Goal: Task Accomplishment & Management: Manage account settings

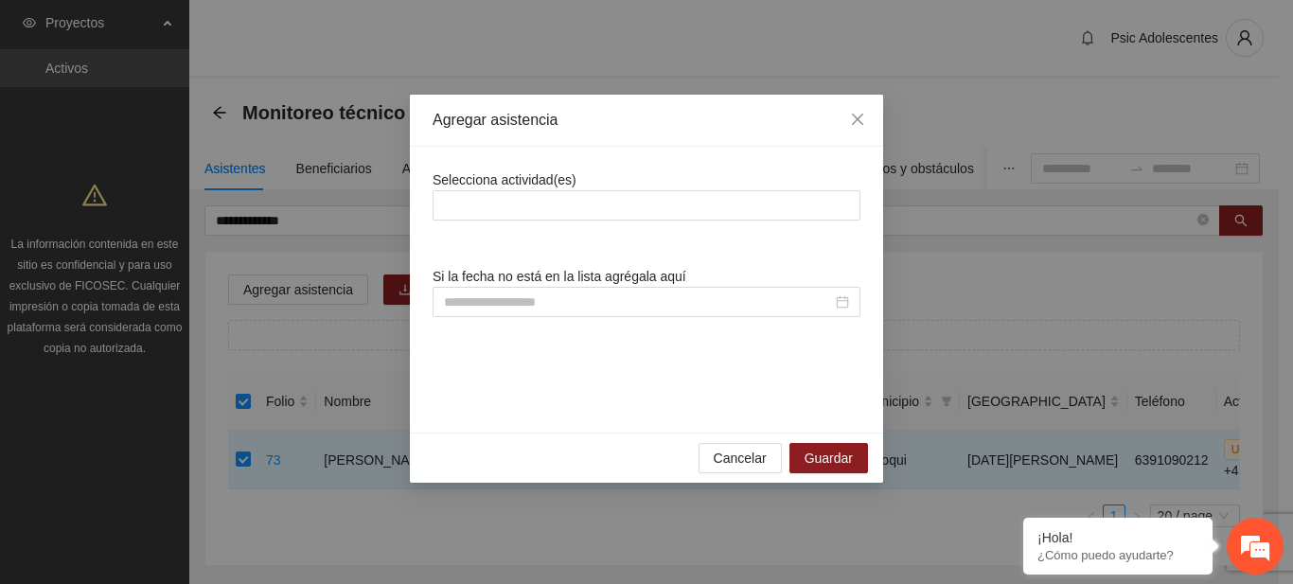
click at [439, 51] on div "Agregar asistencia Selecciona actividad(es) Si la fecha no está en la lista agr…" at bounding box center [646, 292] width 1293 height 584
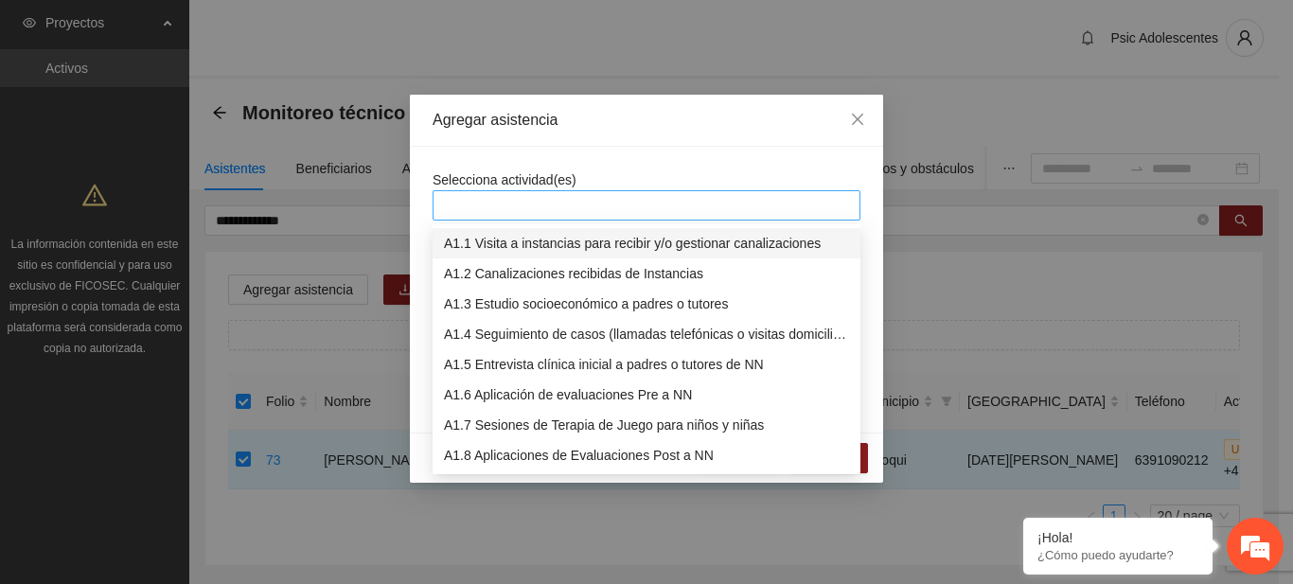
click at [534, 220] on div at bounding box center [647, 205] width 428 height 30
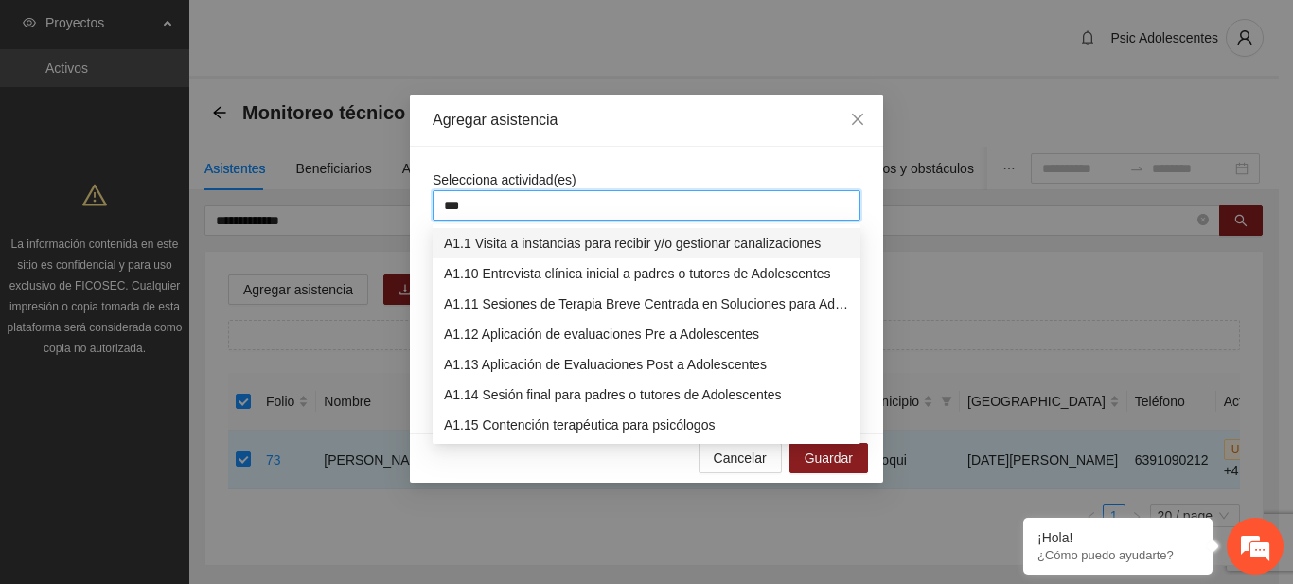
type input "****"
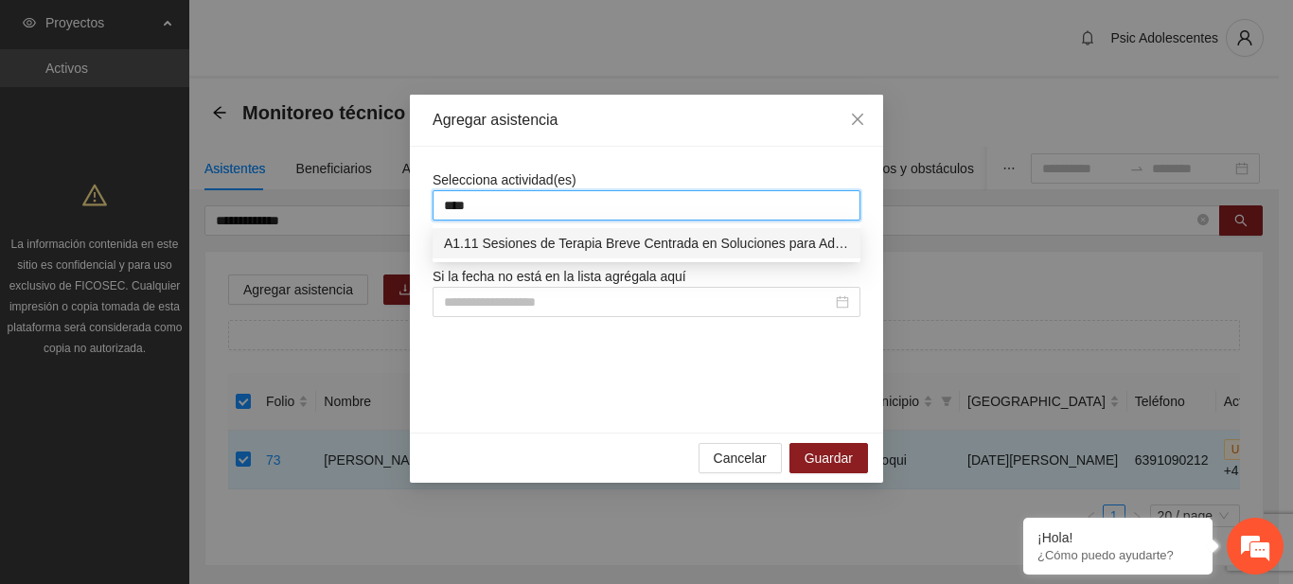
click at [542, 255] on div "A1.11 Sesiones de Terapia Breve Centrada en Soluciones para Adolescentes" at bounding box center [647, 243] width 428 height 30
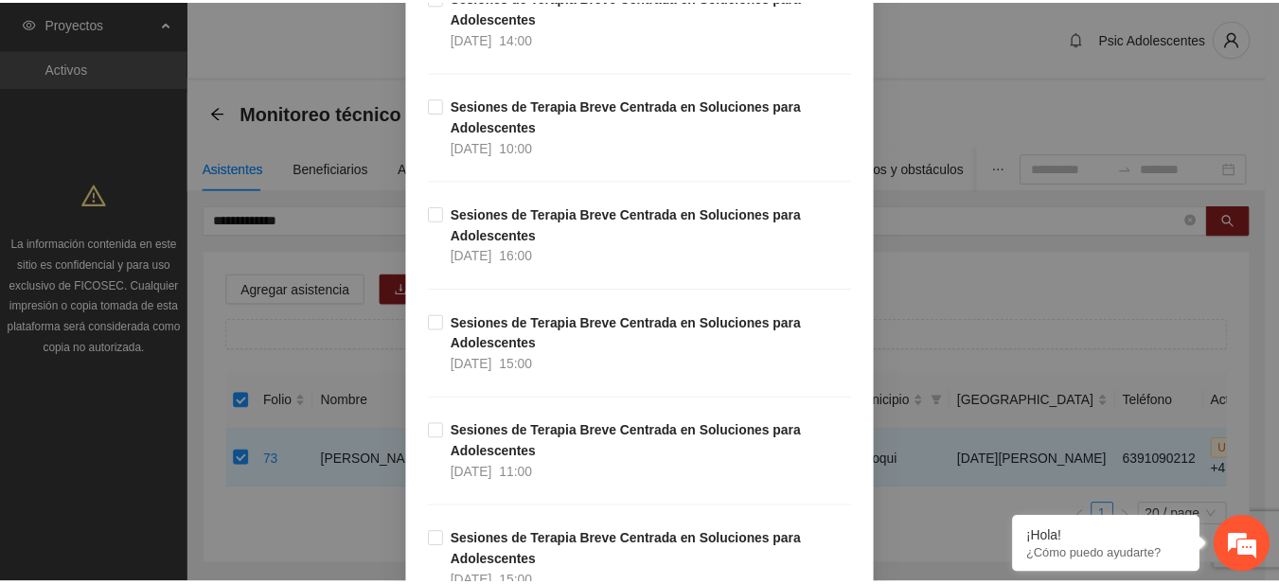
scroll to position [17146, 0]
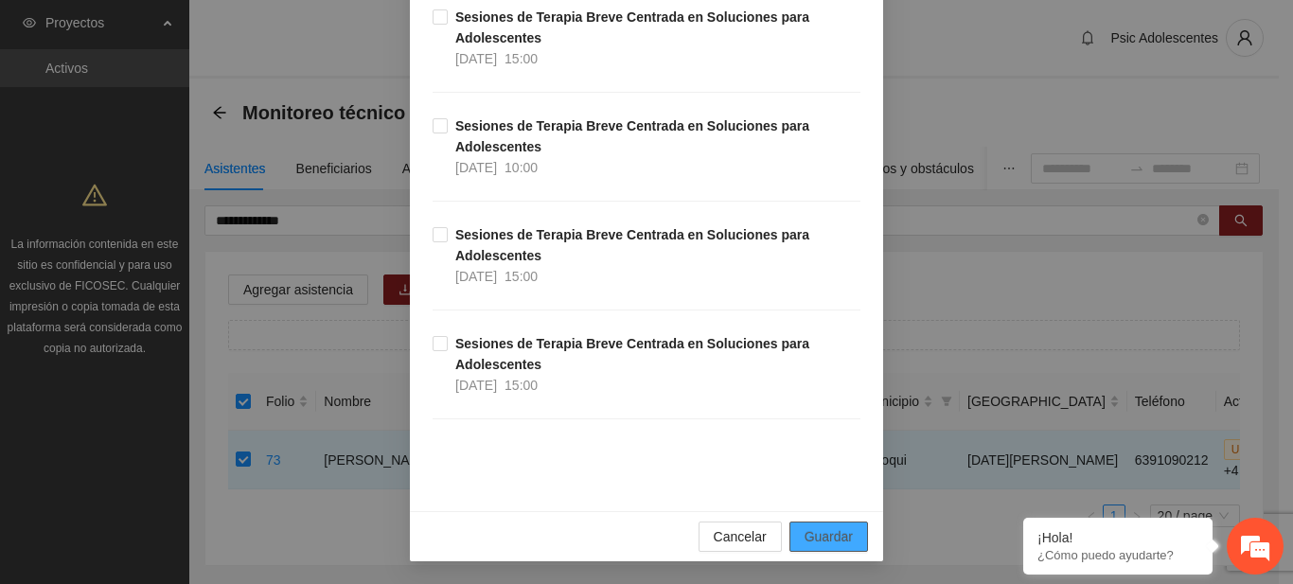
click at [841, 542] on span "Guardar" at bounding box center [829, 536] width 48 height 21
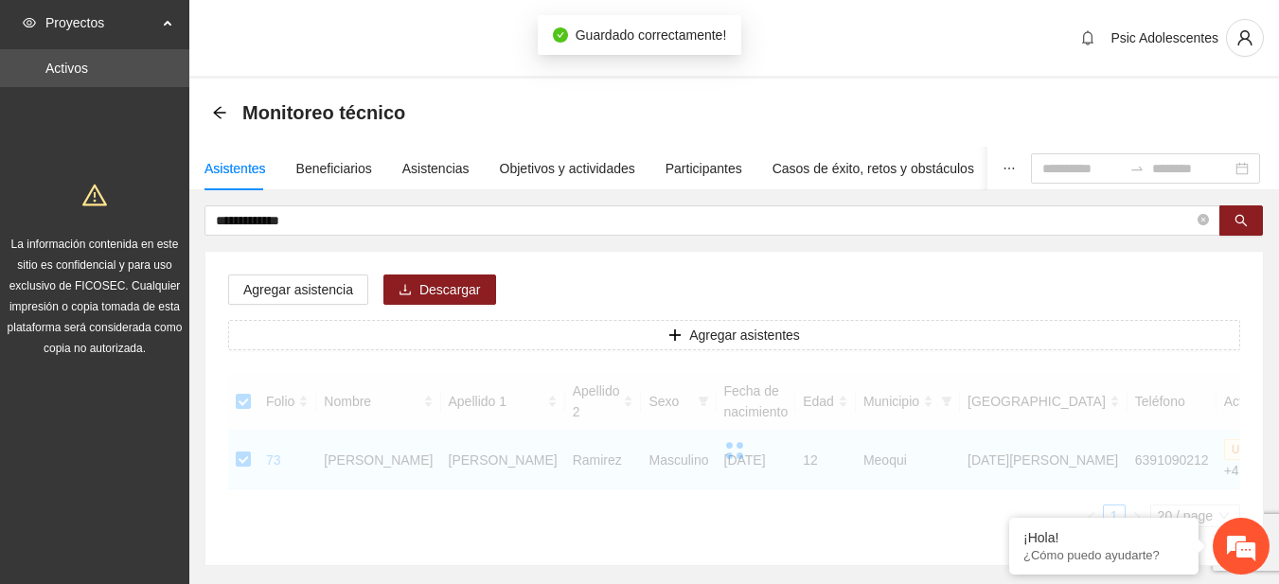
click at [525, 239] on div "**********" at bounding box center [734, 385] width 1059 height 361
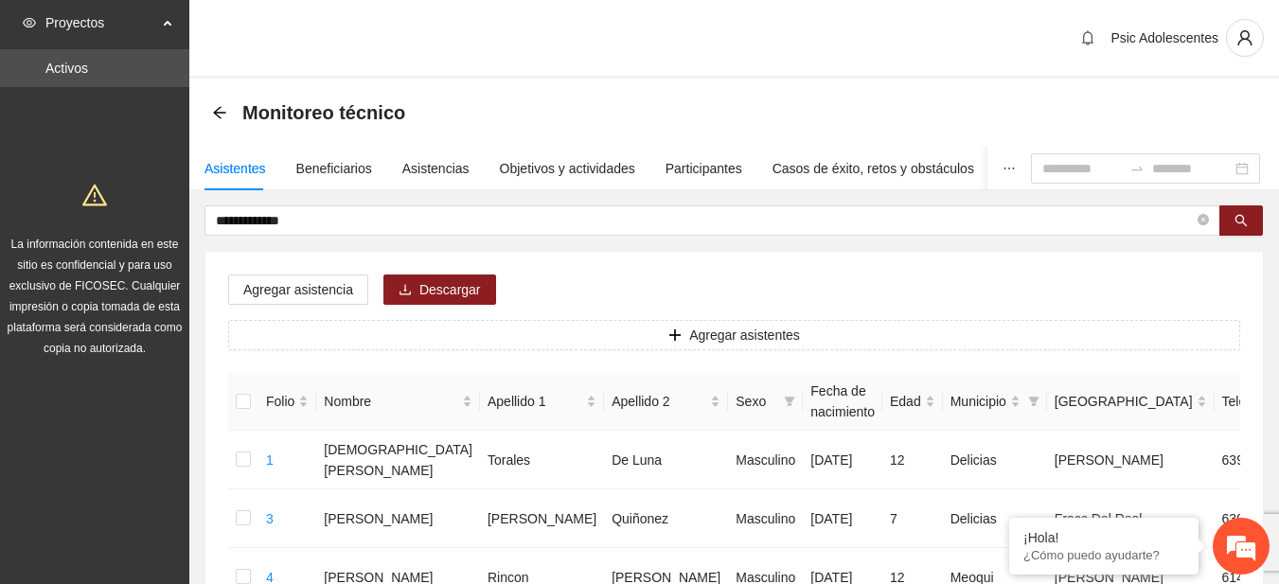
click at [395, 170] on div "Asistentes Beneficiarios Asistencias Objetivos y actividades Participantes Caso…" at bounding box center [737, 169] width 1096 height 44
click at [406, 170] on div "Asistencias" at bounding box center [435, 168] width 67 height 21
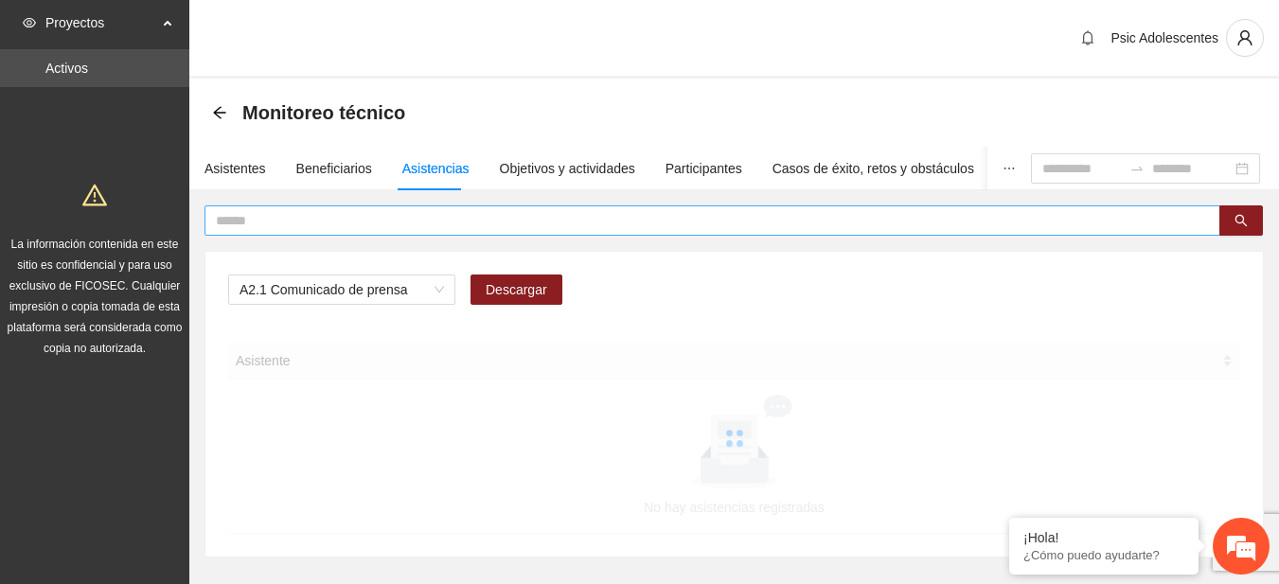
click at [573, 214] on input "text" at bounding box center [705, 220] width 978 height 21
type input "*"
type input "**********"
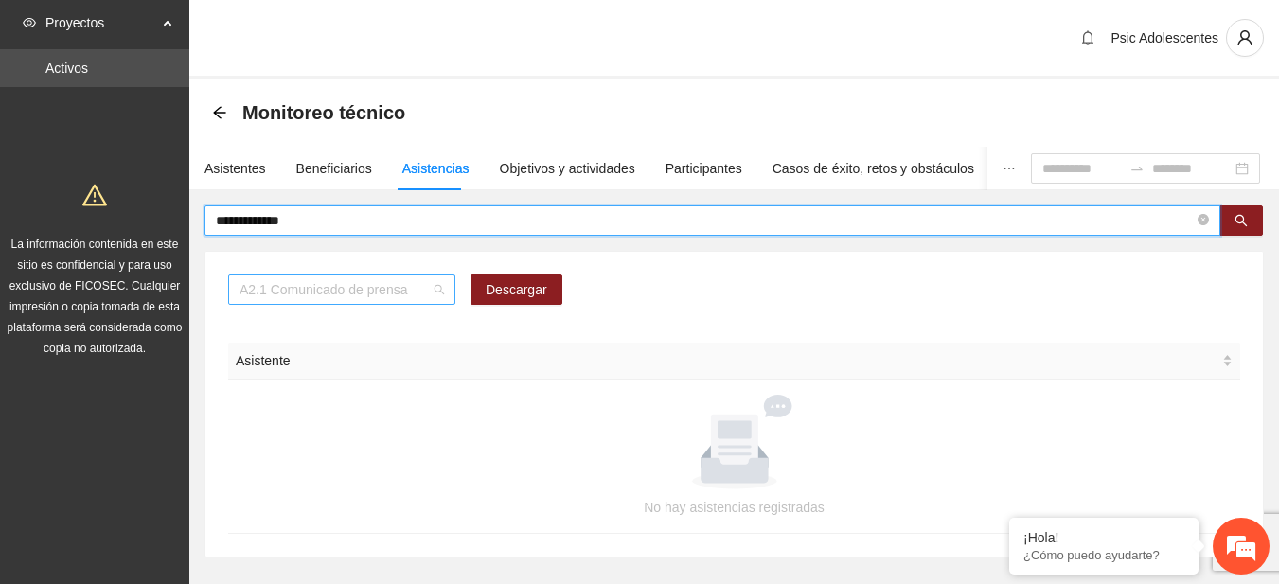
scroll to position [242, 0]
click at [436, 290] on span "A2.1 Comunicado de prensa" at bounding box center [342, 290] width 205 height 28
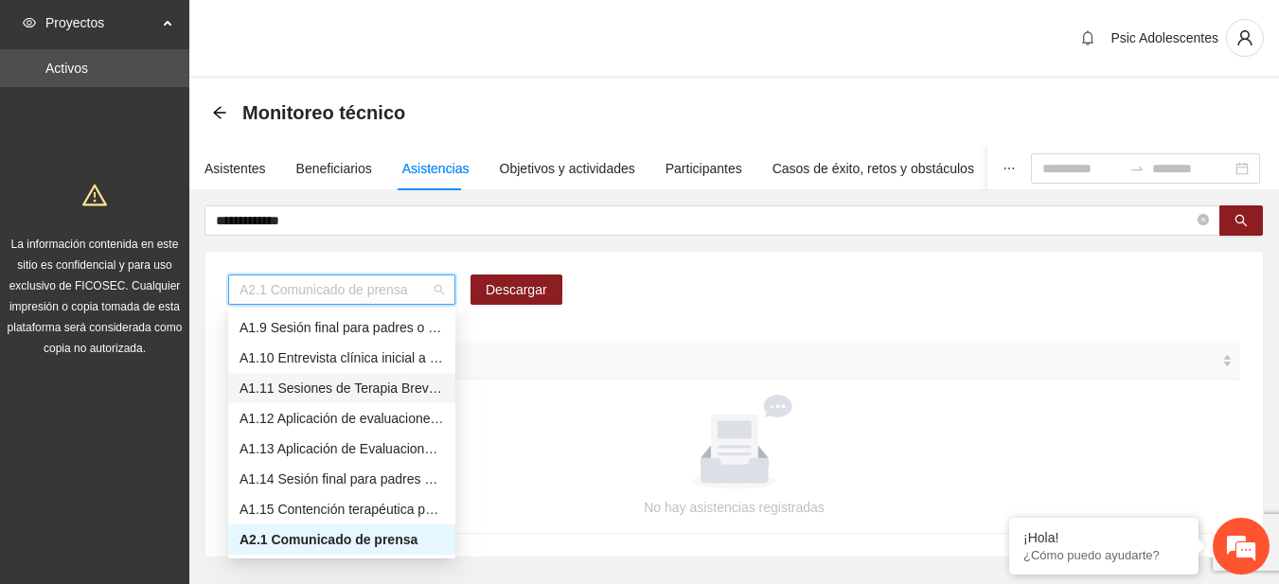
click at [269, 384] on div "A1.11 Sesiones de Terapia Breve Centrada en Soluciones para Adolescentes" at bounding box center [342, 388] width 205 height 21
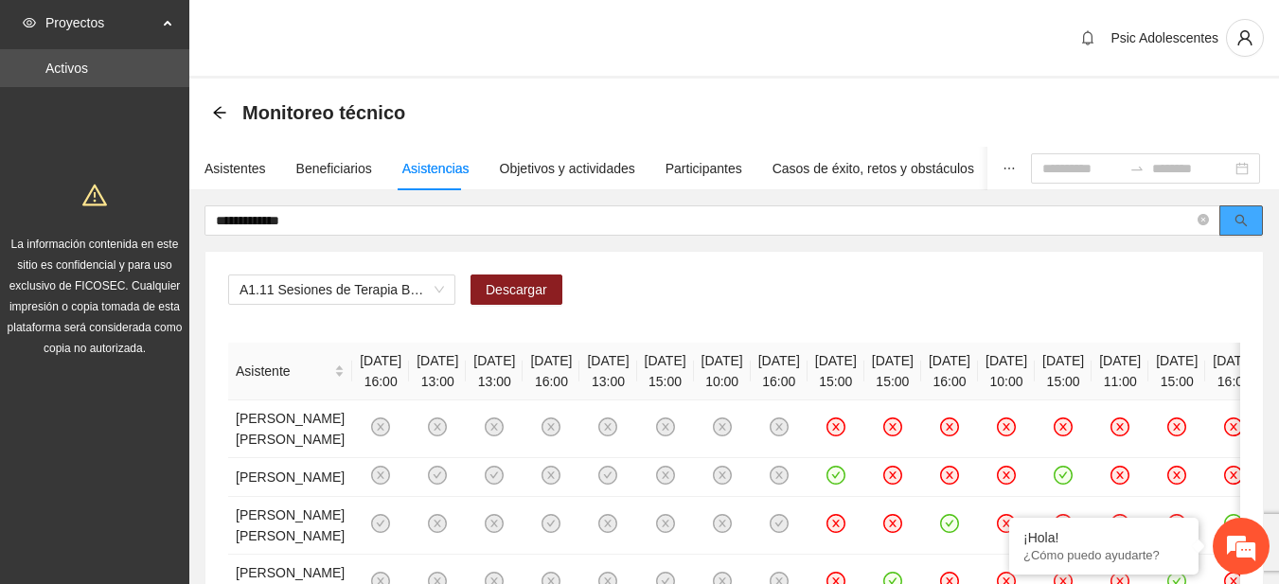
click at [1224, 217] on button "button" at bounding box center [1241, 220] width 44 height 30
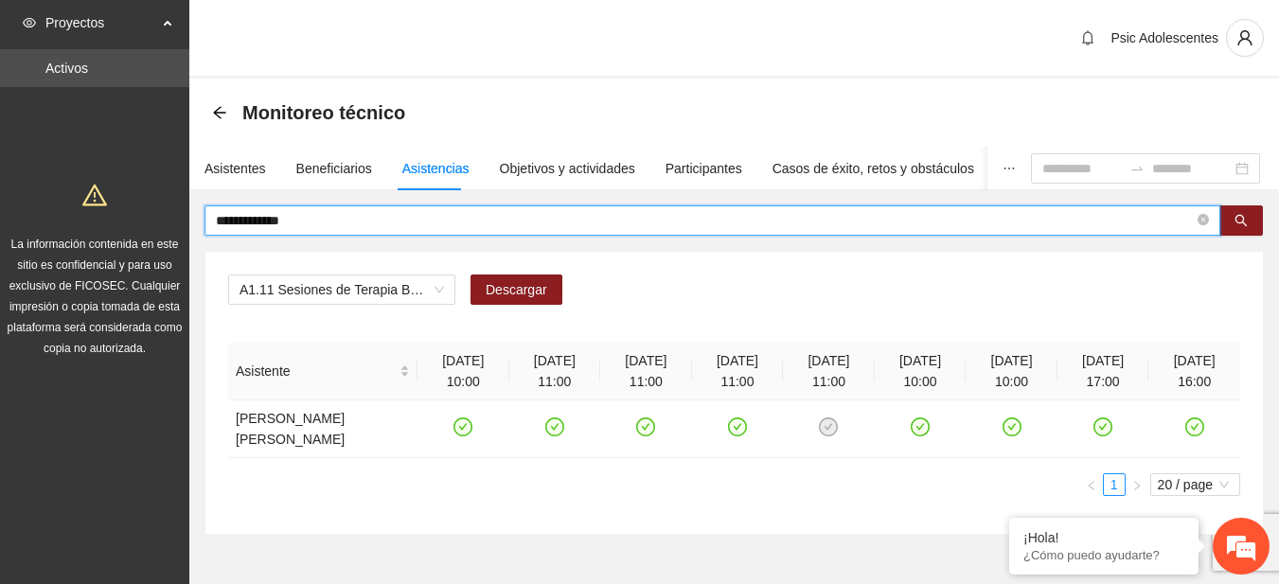
drag, startPoint x: 341, startPoint y: 224, endPoint x: 16, endPoint y: 206, distance: 325.2
click at [16, 206] on section "**********" at bounding box center [639, 324] width 1279 height 649
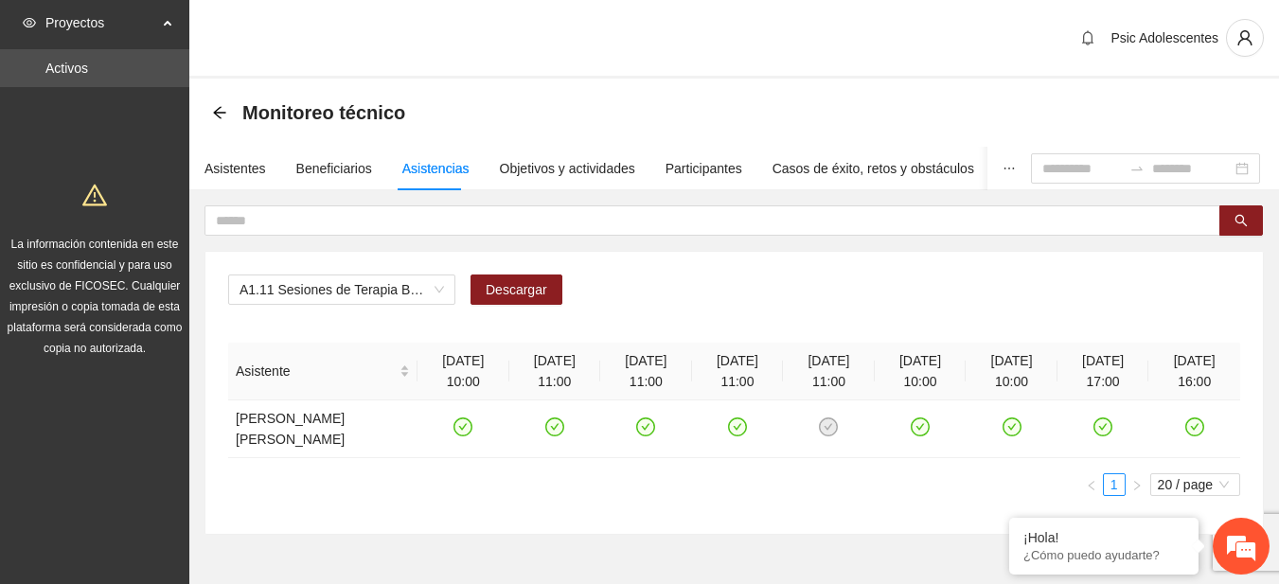
click at [16, 206] on h1 at bounding box center [95, 192] width 182 height 44
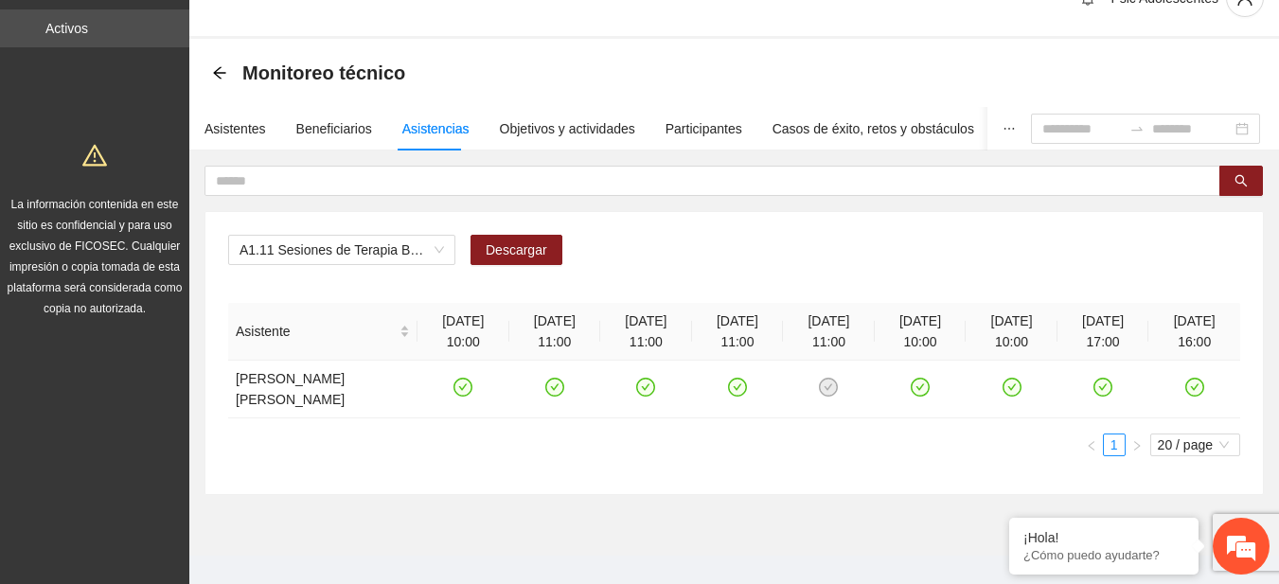
scroll to position [45, 0]
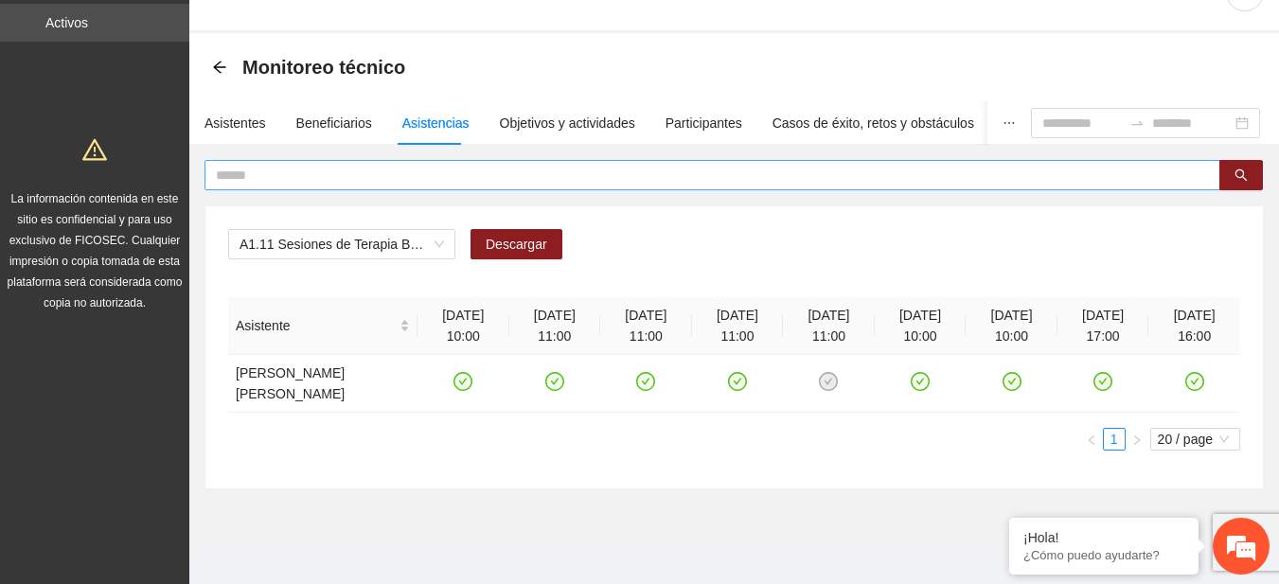
click at [293, 165] on input "text" at bounding box center [705, 175] width 978 height 21
type input "**********"
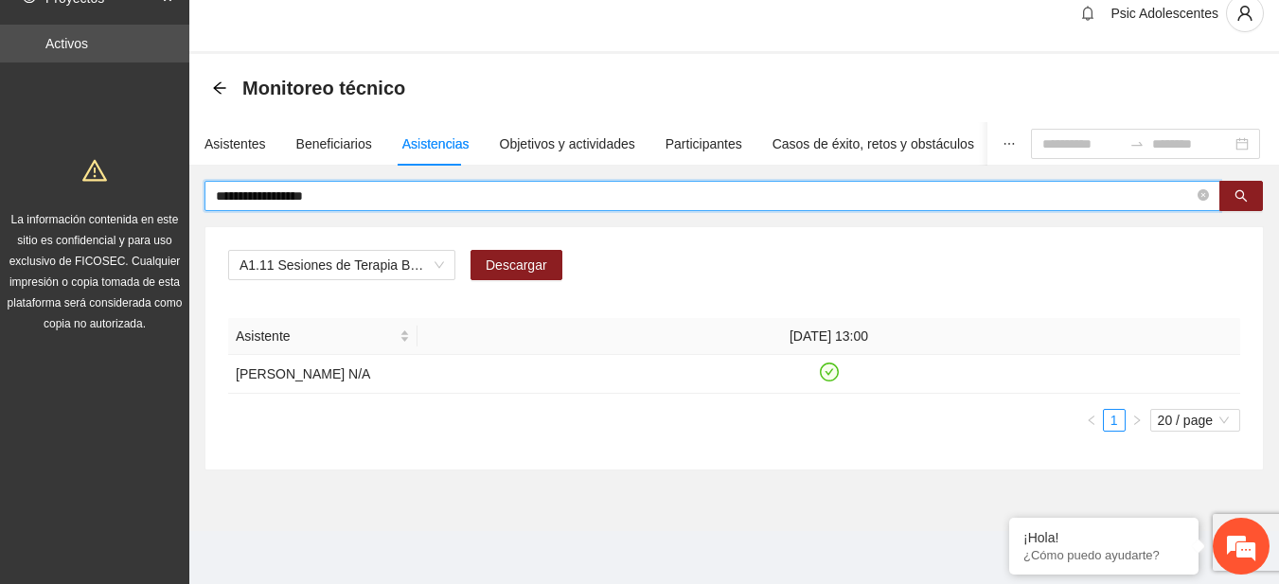
scroll to position [44, 0]
drag, startPoint x: 378, startPoint y: 177, endPoint x: 135, endPoint y: 191, distance: 242.8
click at [135, 191] on section "**********" at bounding box center [639, 279] width 1279 height 609
type input "*****"
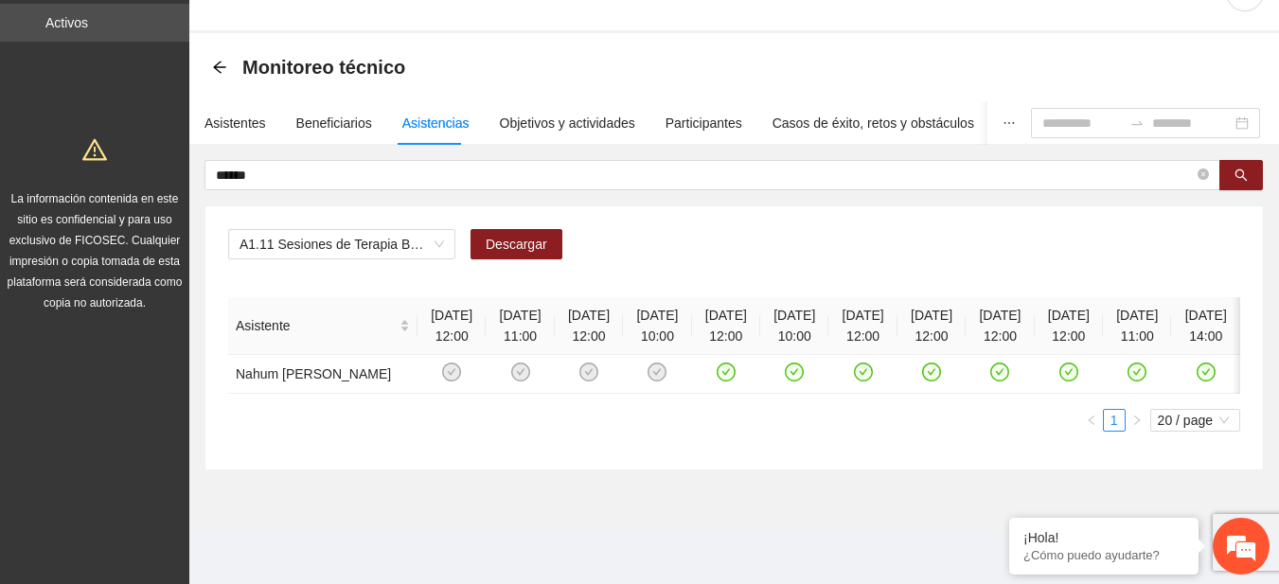
scroll to position [0, 92]
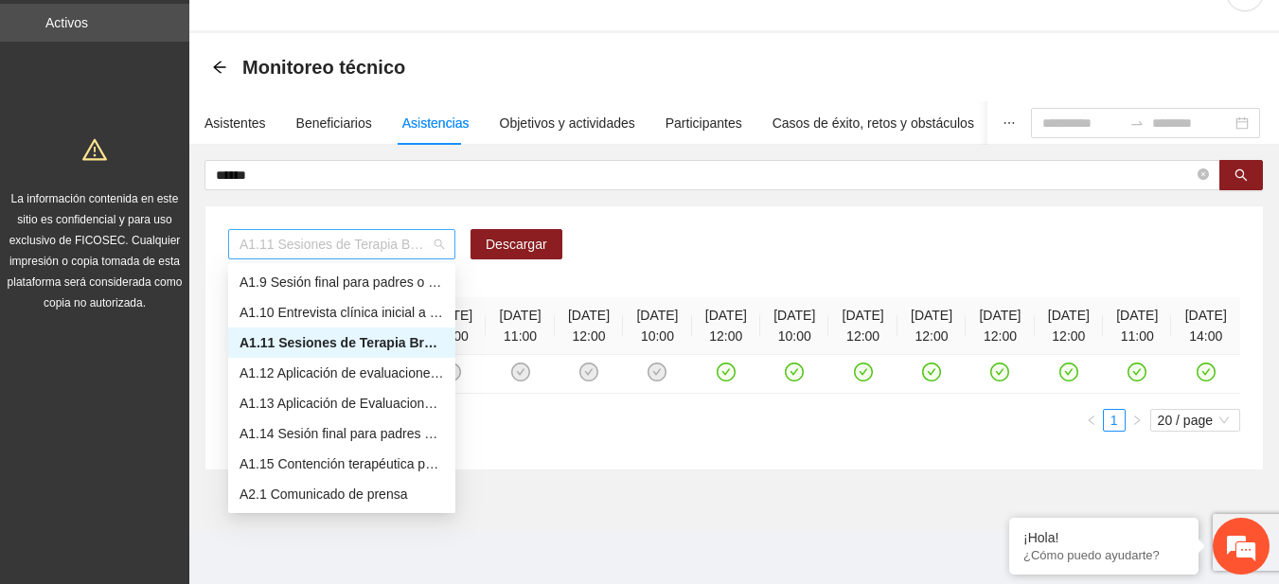
click at [435, 241] on span "A1.11 Sesiones de Terapia Breve Centrada en Soluciones para Adolescentes" at bounding box center [342, 244] width 205 height 28
click at [342, 375] on div "A1.12 Aplicación de evaluaciones Pre a Adolescentes" at bounding box center [342, 373] width 205 height 21
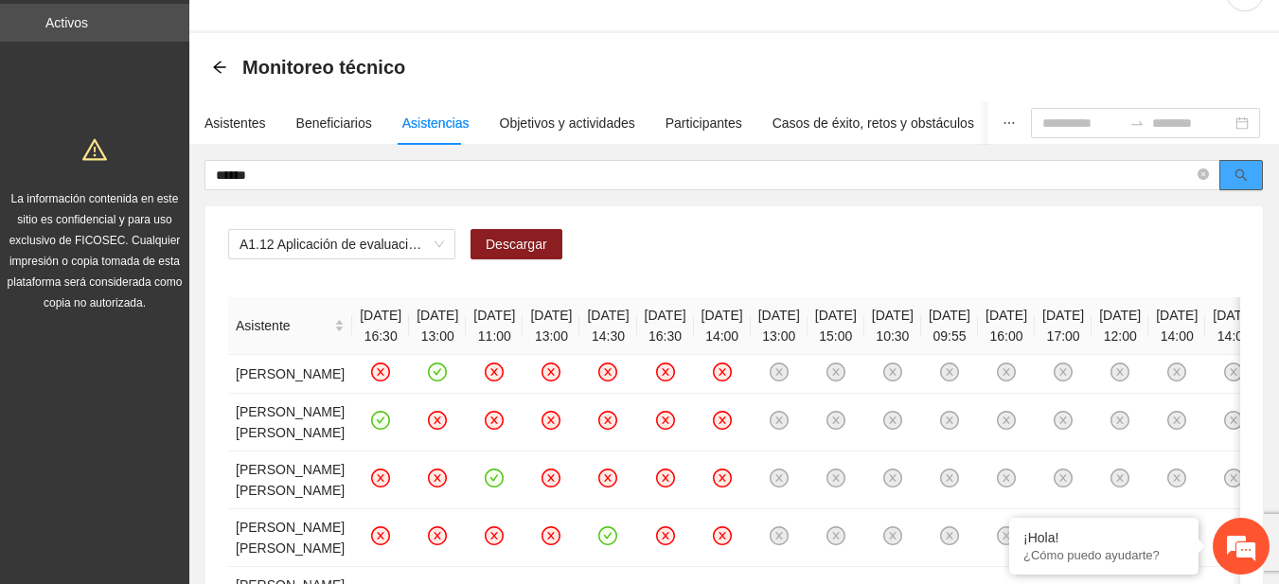
click at [1232, 180] on button "button" at bounding box center [1241, 175] width 44 height 30
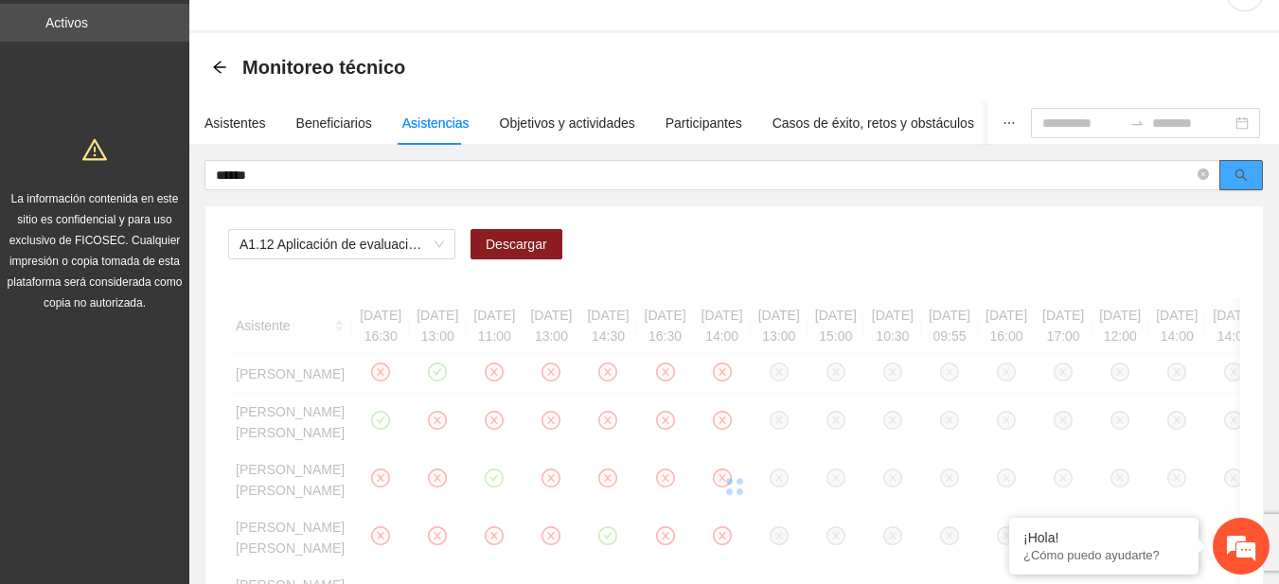
scroll to position [25, 0]
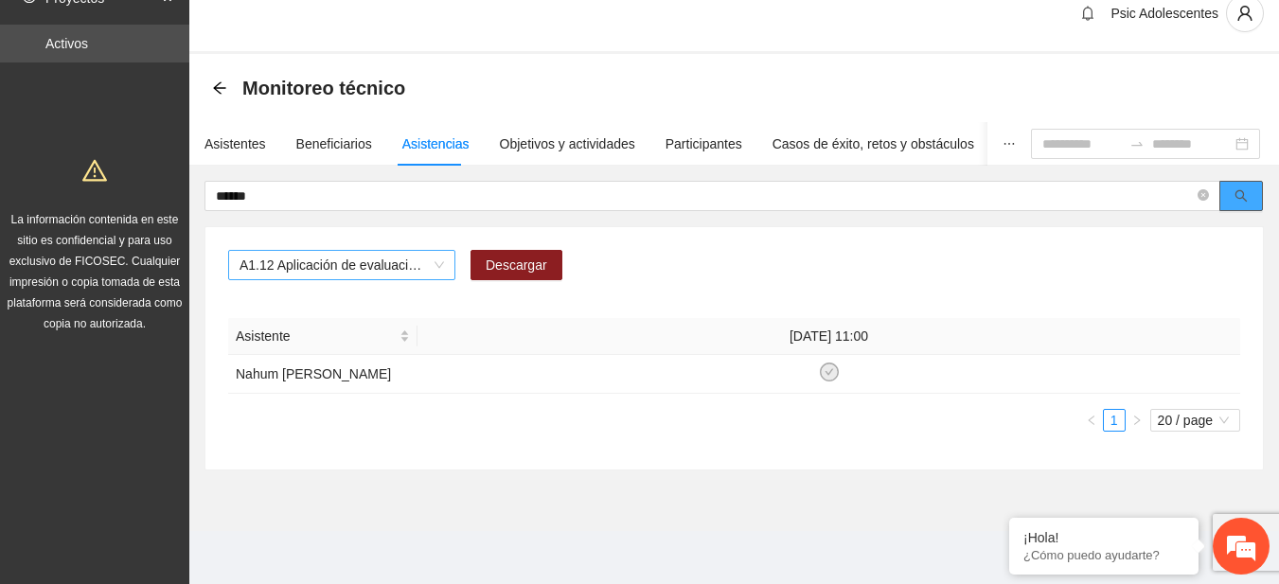
click at [438, 270] on span "A1.12 Aplicación de evaluaciones Pre a Adolescentes" at bounding box center [342, 265] width 205 height 28
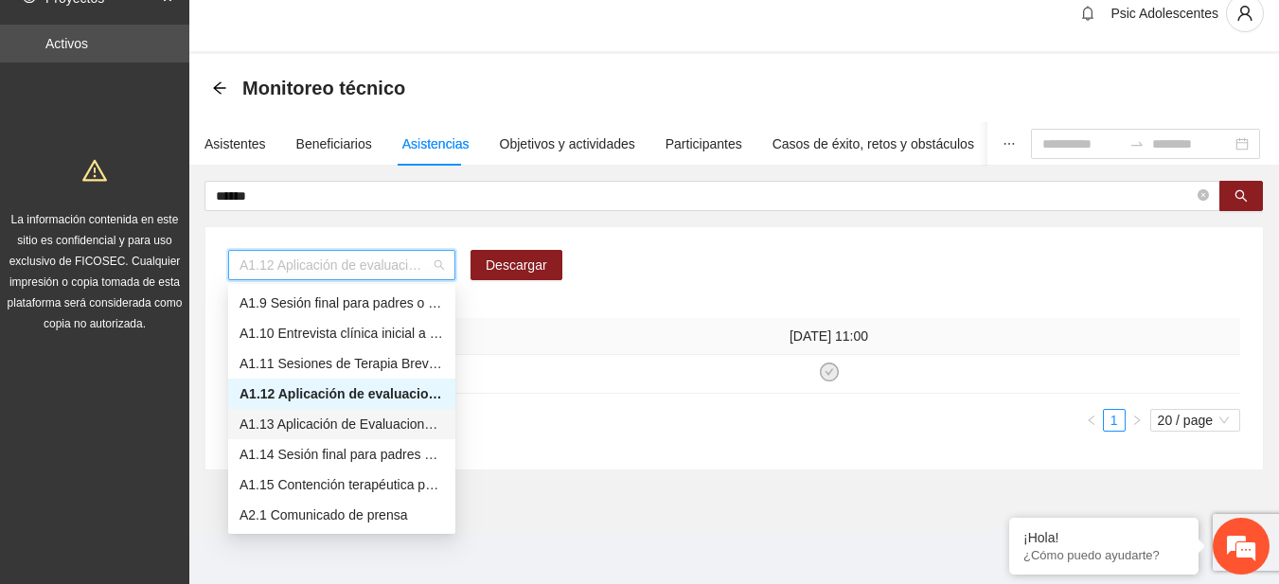
click at [312, 415] on div "A1.13 Aplicación de Evaluaciones Post a Adolescentes" at bounding box center [342, 424] width 205 height 21
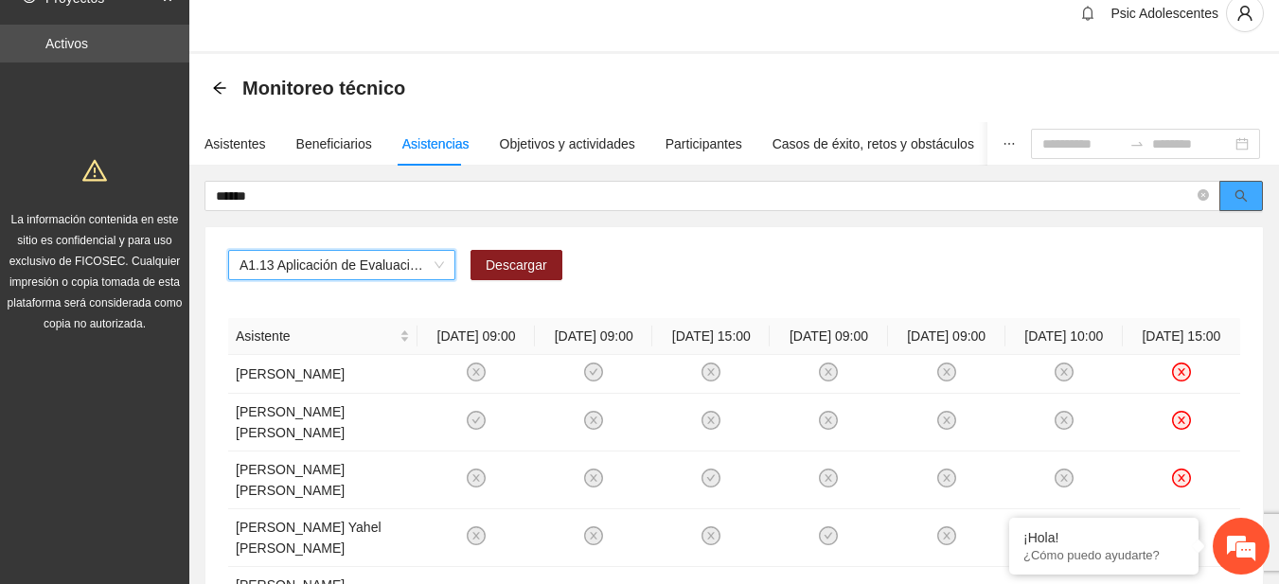
click at [1227, 209] on button "button" at bounding box center [1241, 196] width 44 height 30
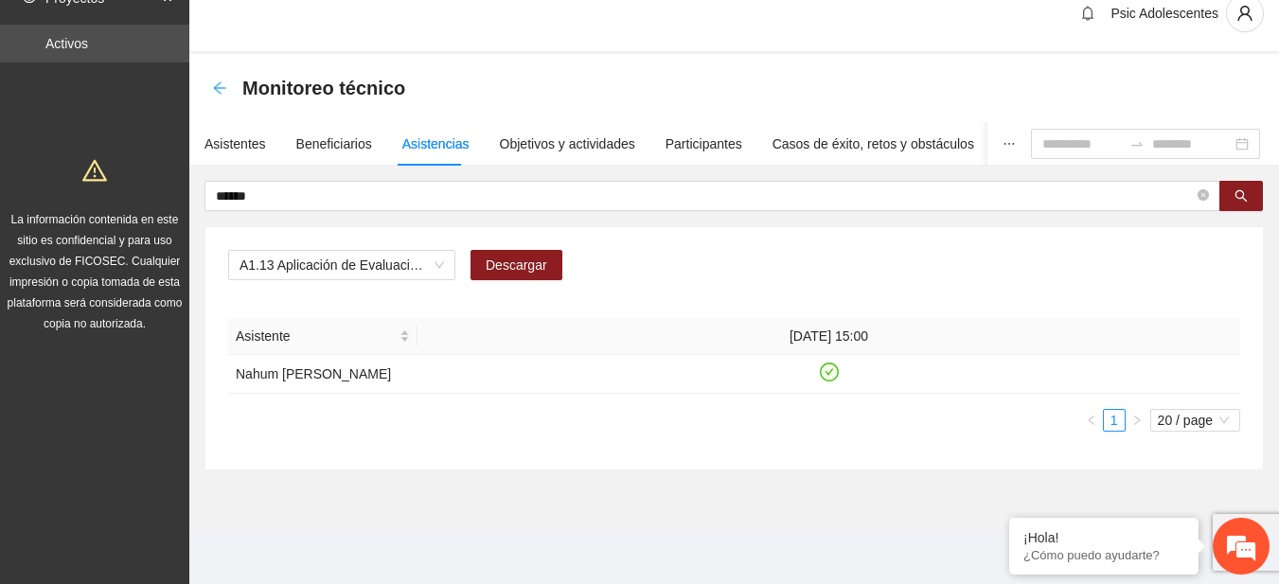
click at [225, 91] on icon "arrow-left" at bounding box center [219, 87] width 15 height 15
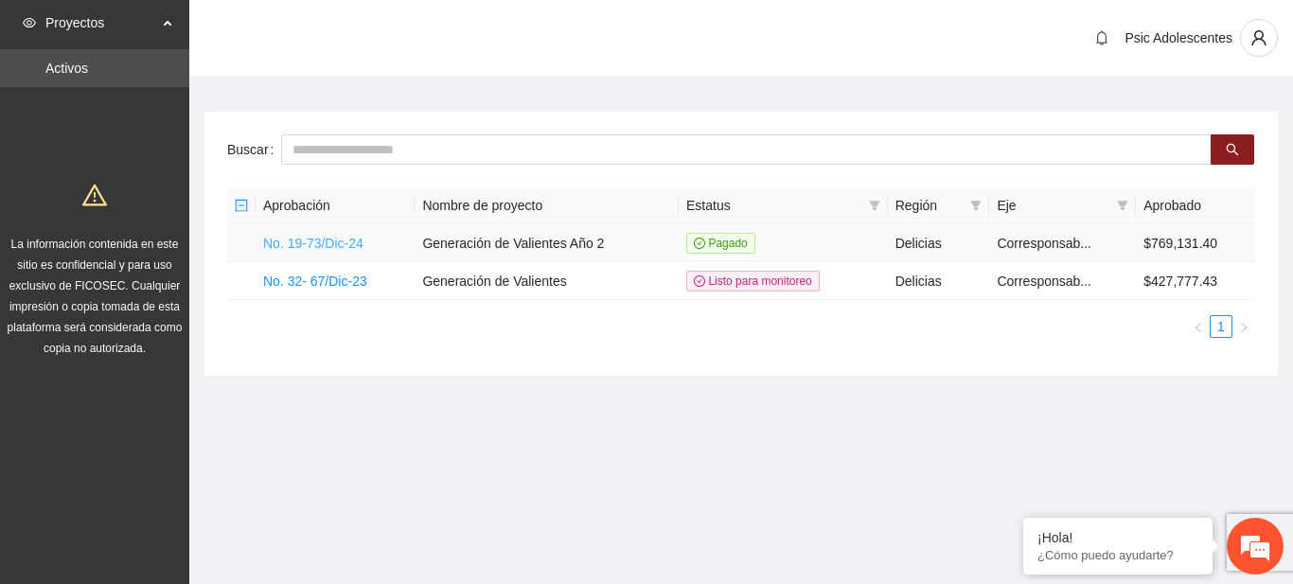
click at [338, 237] on link "No. 19-73/Dic-24" at bounding box center [313, 243] width 100 height 15
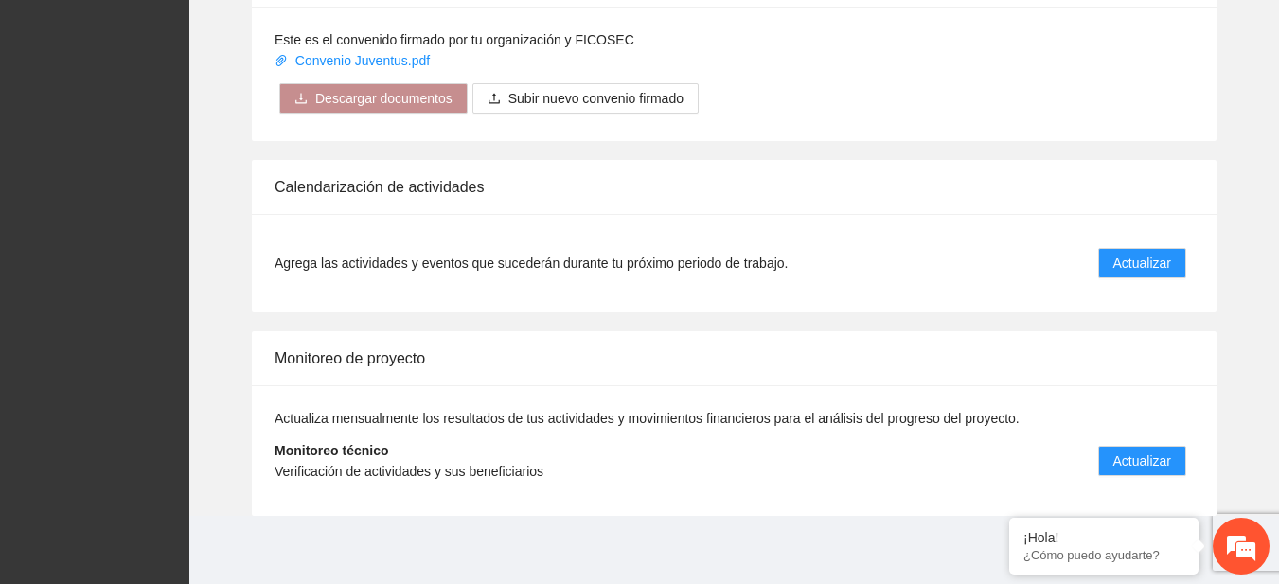
scroll to position [1571, 0]
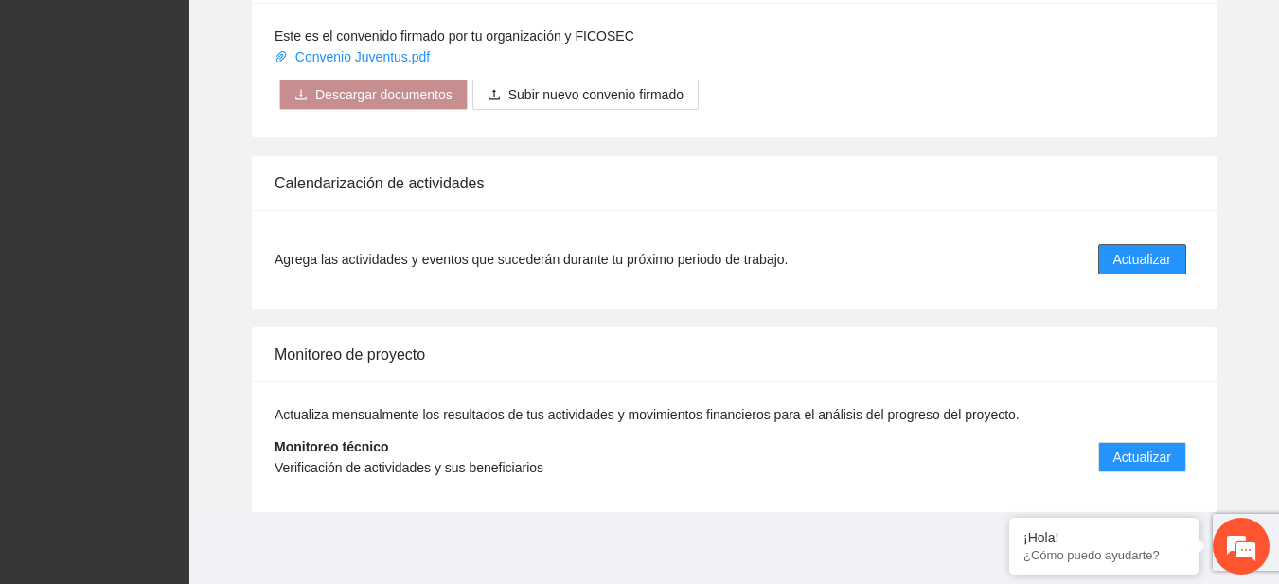
click at [1151, 261] on span "Actualizar" at bounding box center [1142, 259] width 58 height 21
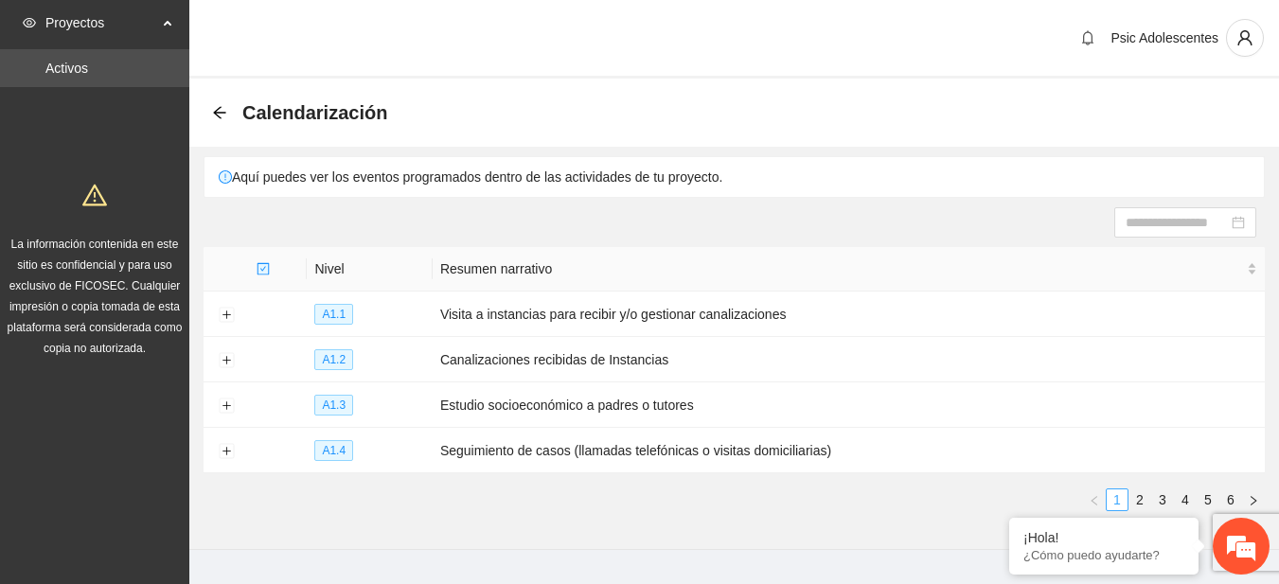
click at [1128, 497] on li "1" at bounding box center [1117, 500] width 23 height 23
click at [1129, 497] on link "2" at bounding box center [1139, 499] width 21 height 21
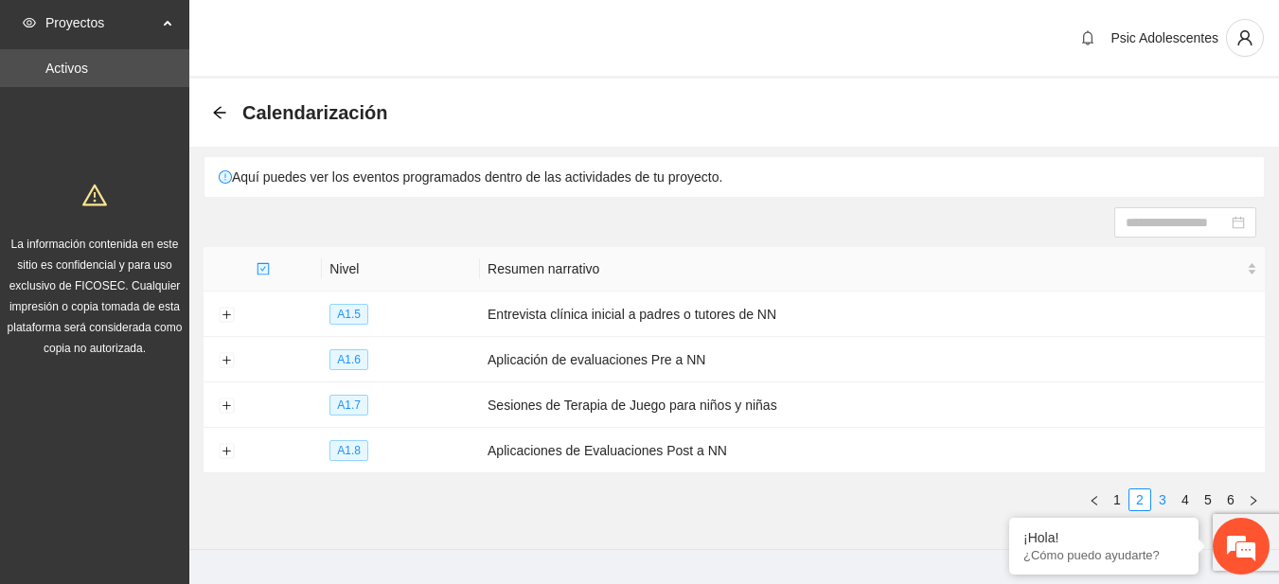
click at [1158, 497] on link "3" at bounding box center [1162, 499] width 21 height 21
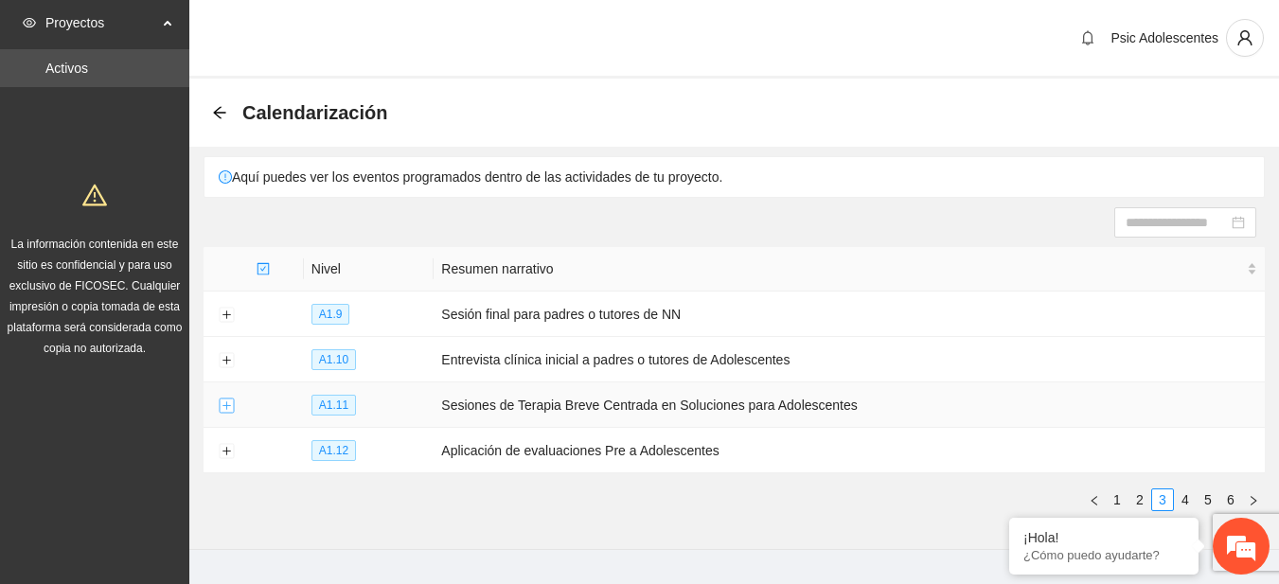
click at [224, 399] on button "Expand row" at bounding box center [226, 406] width 15 height 15
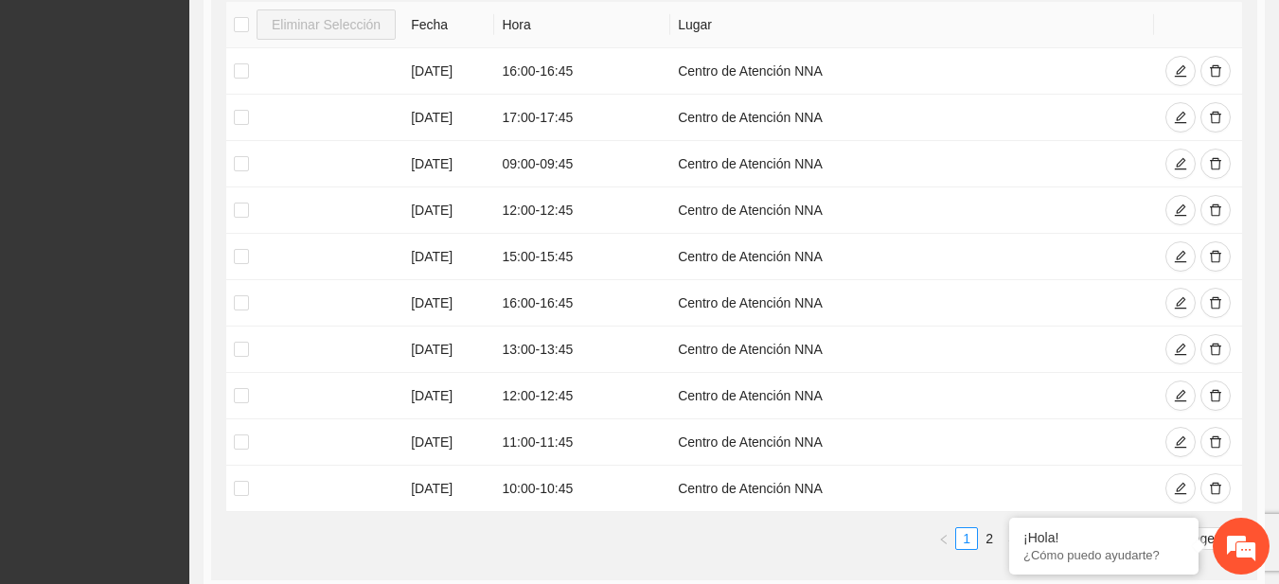
scroll to position [483, 0]
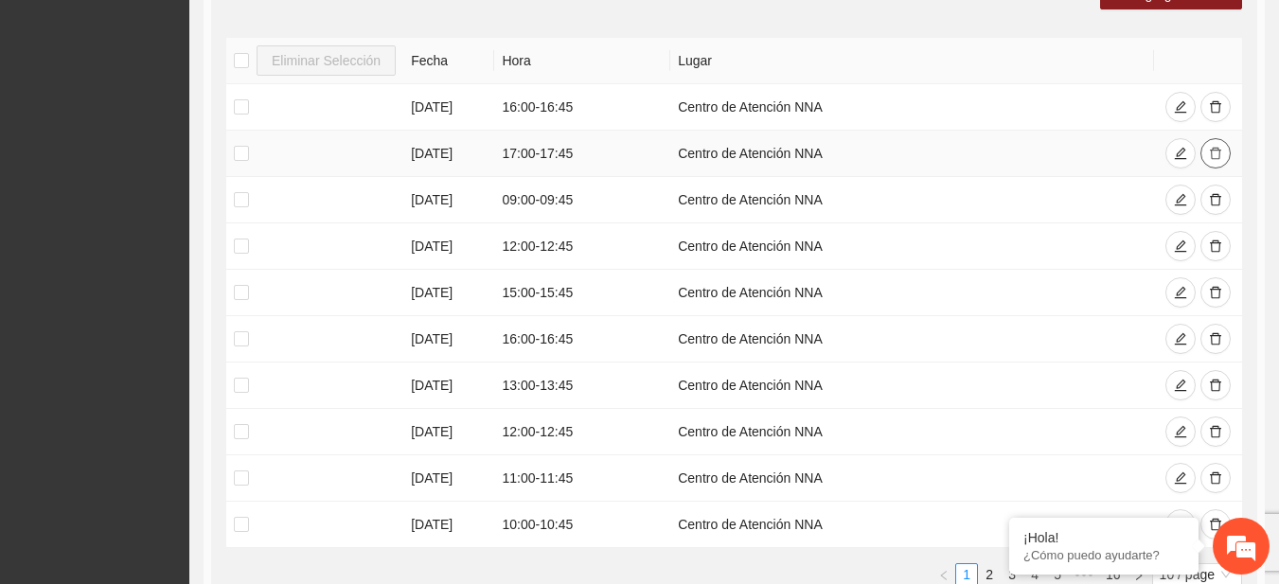
click at [1212, 149] on icon "delete" at bounding box center [1215, 153] width 13 height 13
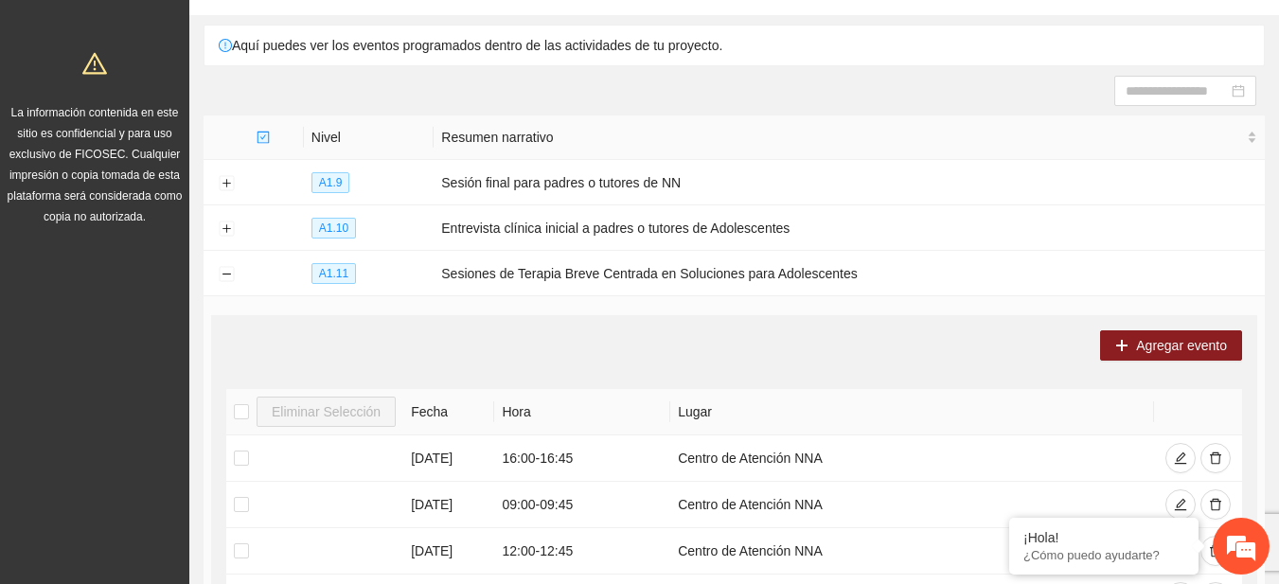
scroll to position [0, 0]
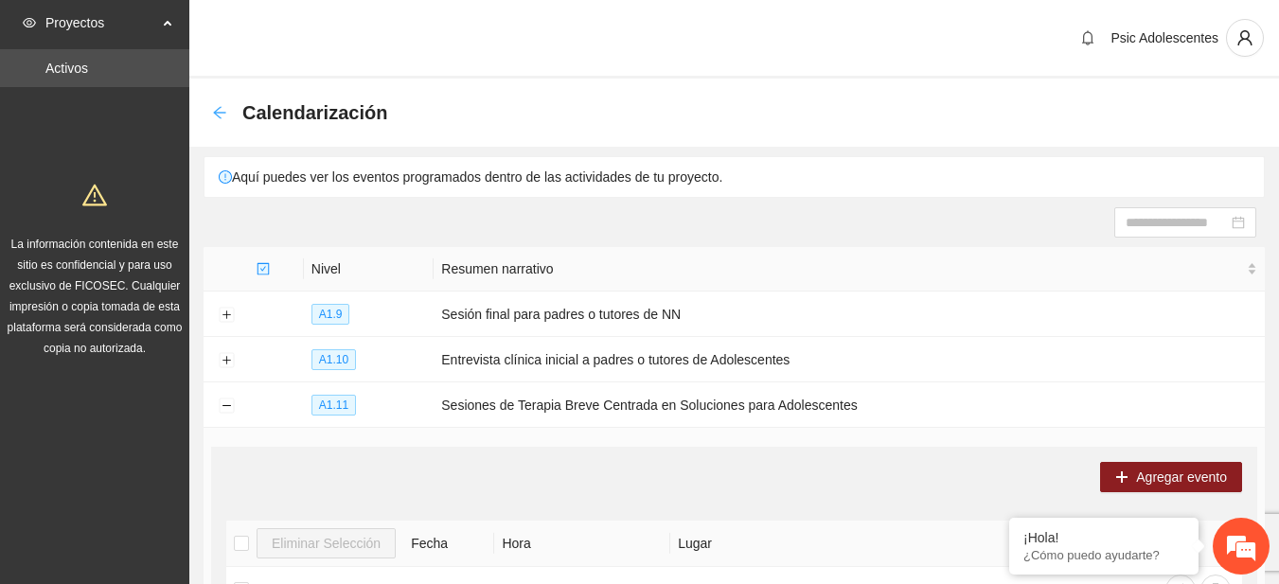
click at [219, 109] on icon "arrow-left" at bounding box center [219, 112] width 12 height 12
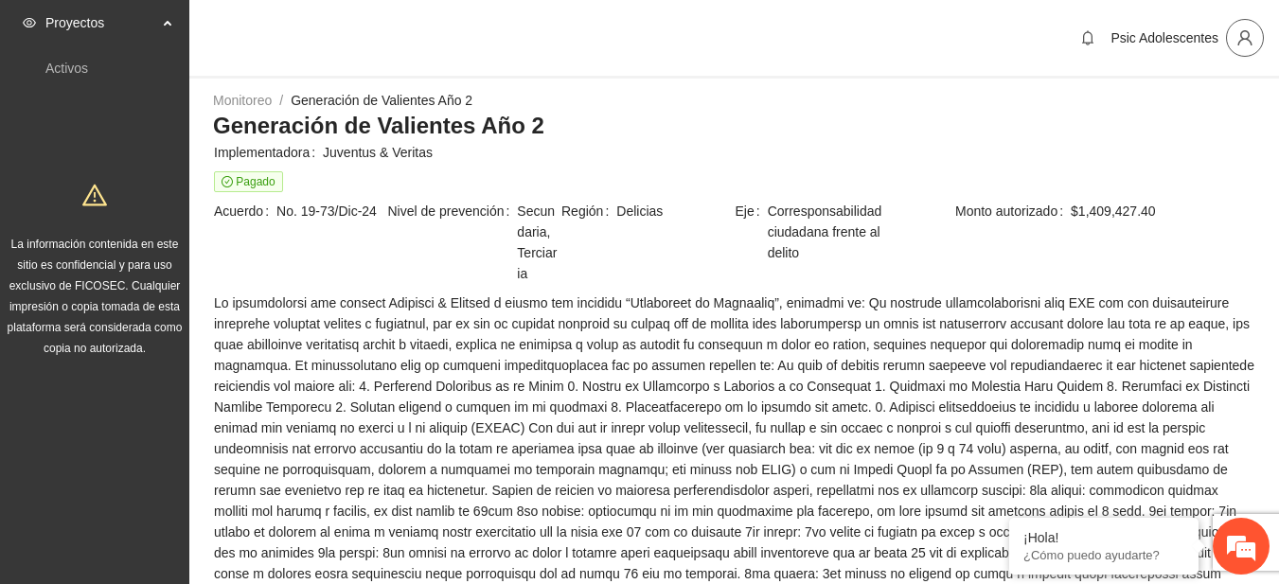
click at [1229, 49] on button "button" at bounding box center [1245, 38] width 38 height 38
click at [1199, 113] on span "Cerrar sesión" at bounding box center [1195, 109] width 119 height 21
